Goal: Task Accomplishment & Management: Use online tool/utility

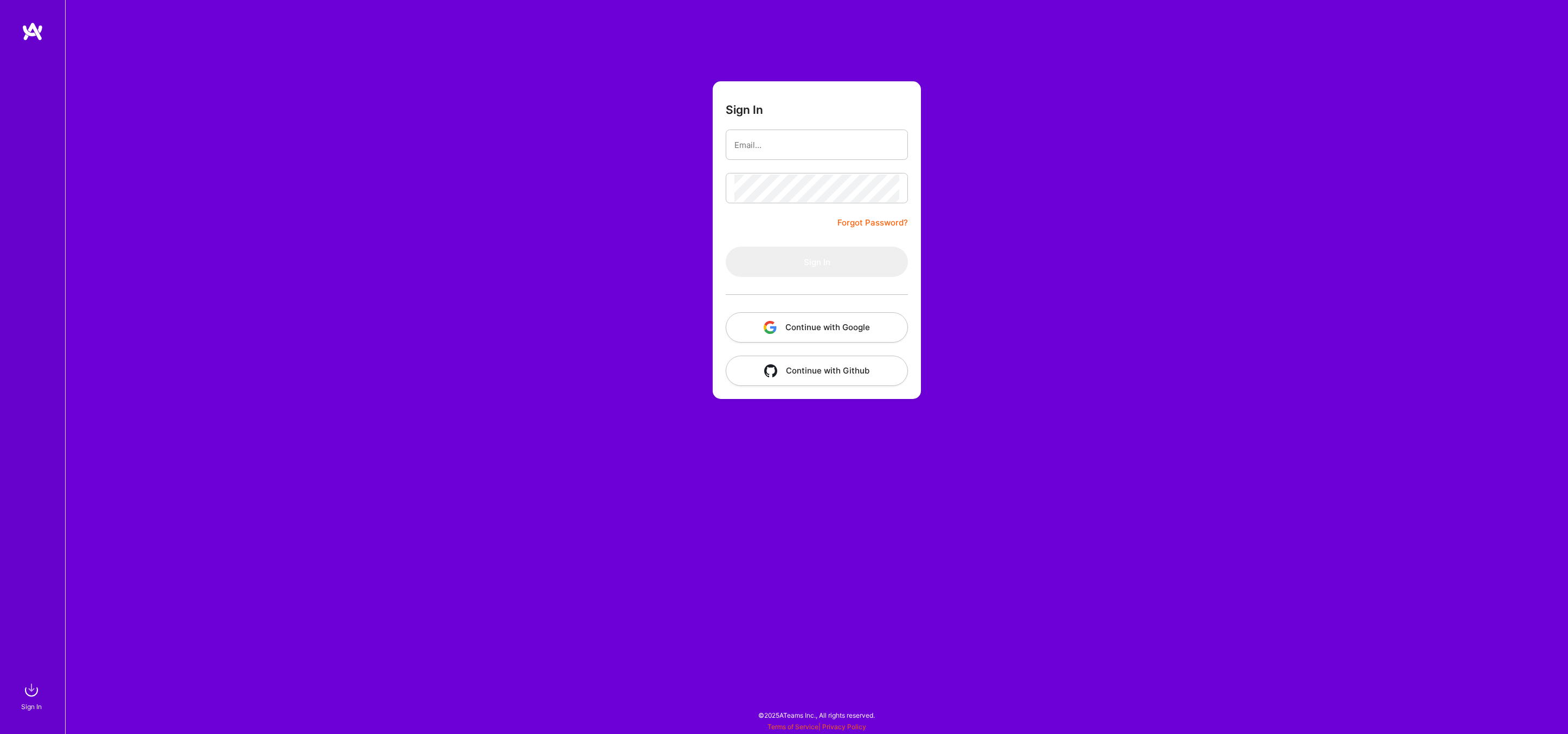
click at [813, 155] on input "email" at bounding box center [817, 145] width 165 height 28
type input "[PERSON_NAME][EMAIL_ADDRESS][PERSON_NAME][DOMAIN_NAME]"
click at [817, 278] on div at bounding box center [817, 294] width 182 height 35
click at [819, 265] on button "Sign In" at bounding box center [817, 262] width 182 height 30
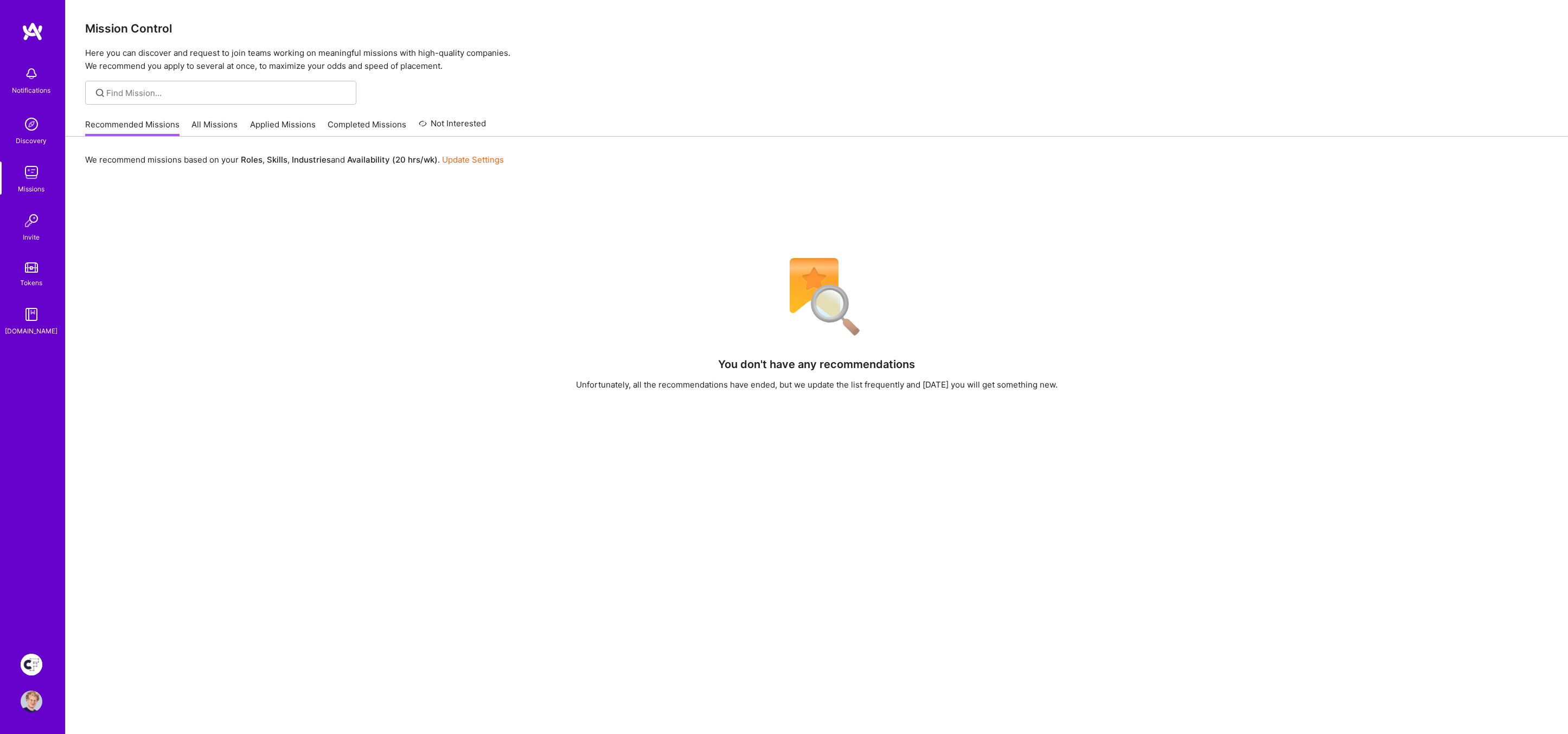
click at [211, 119] on link "All Missions" at bounding box center [215, 127] width 46 height 18
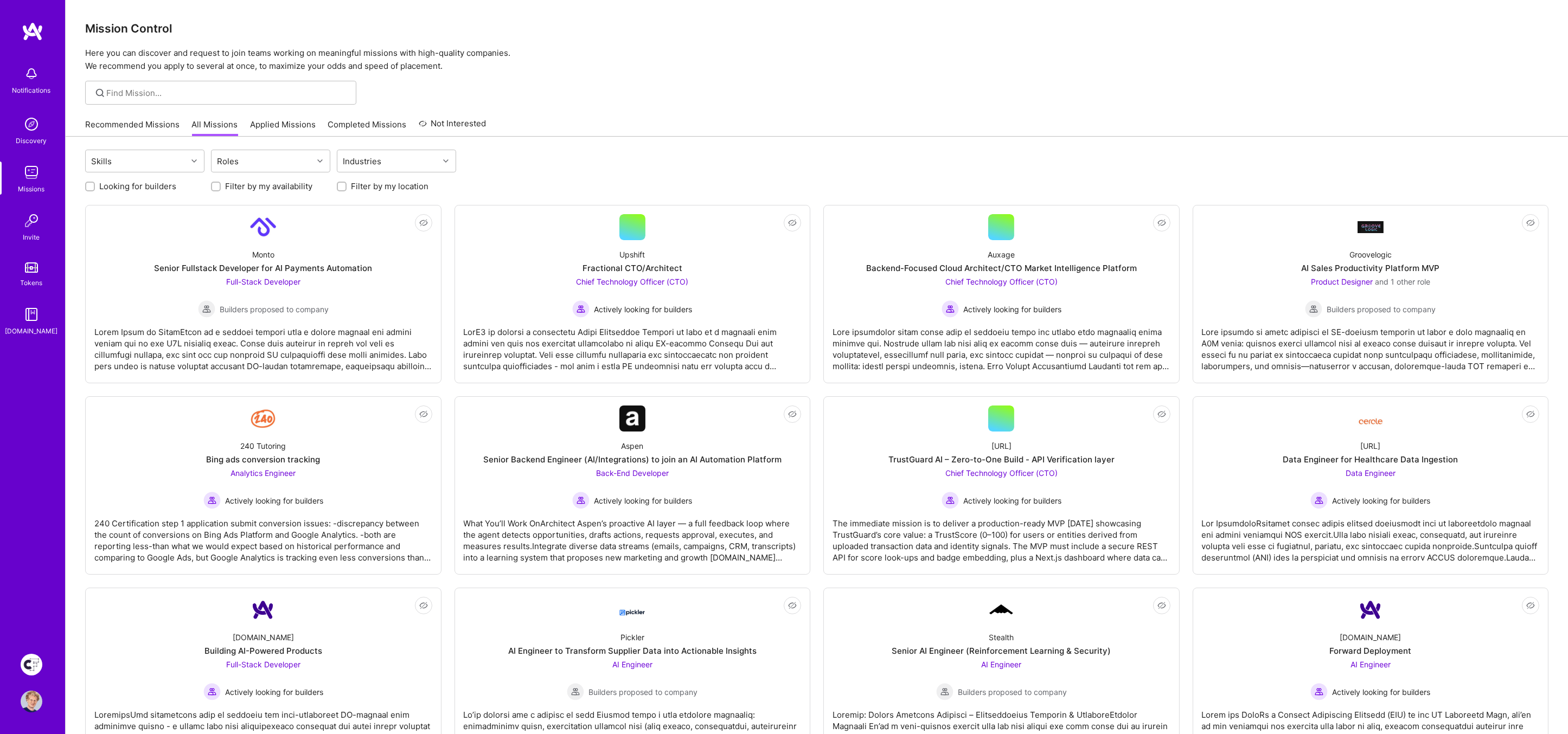
click at [26, 666] on img at bounding box center [31, 665] width 21 height 21
